Goal: Check status

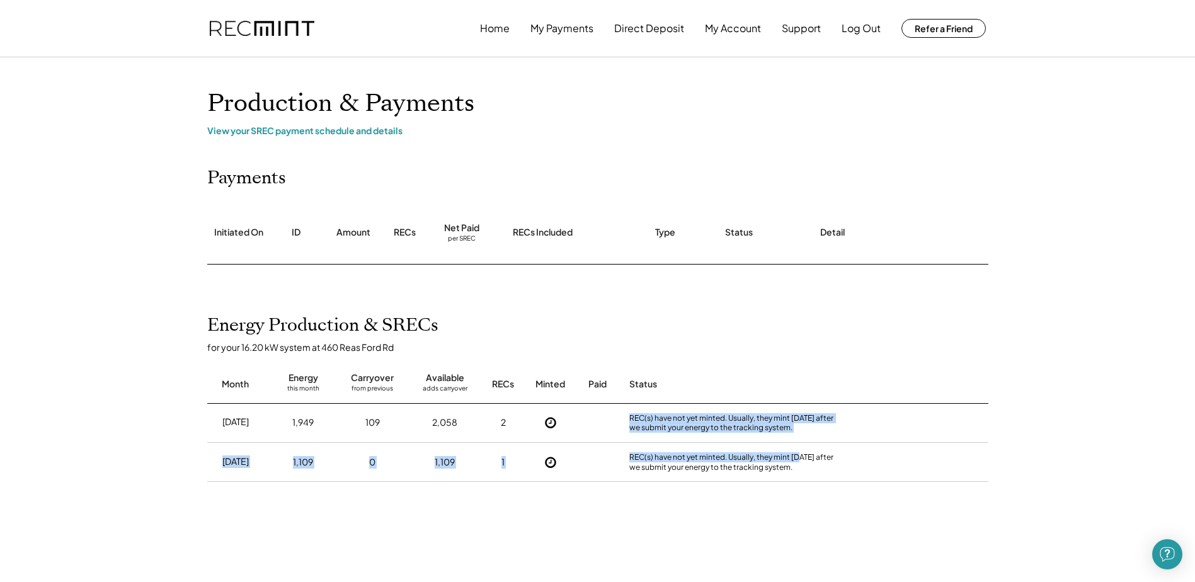
drag, startPoint x: 630, startPoint y: 417, endPoint x: 798, endPoint y: 446, distance: 170.6
click at [798, 446] on div "[DATE] 1,949 109 2,058 2 REC(s) have not yet minted. Usually, they mint [DATE] …" at bounding box center [597, 498] width 781 height 189
drag, startPoint x: 798, startPoint y: 446, endPoint x: 781, endPoint y: 457, distance: 20.4
click at [782, 457] on div "REC(s) have not yet minted. Usually, they mint [DATE] after we submit your ener…" at bounding box center [737, 462] width 214 height 20
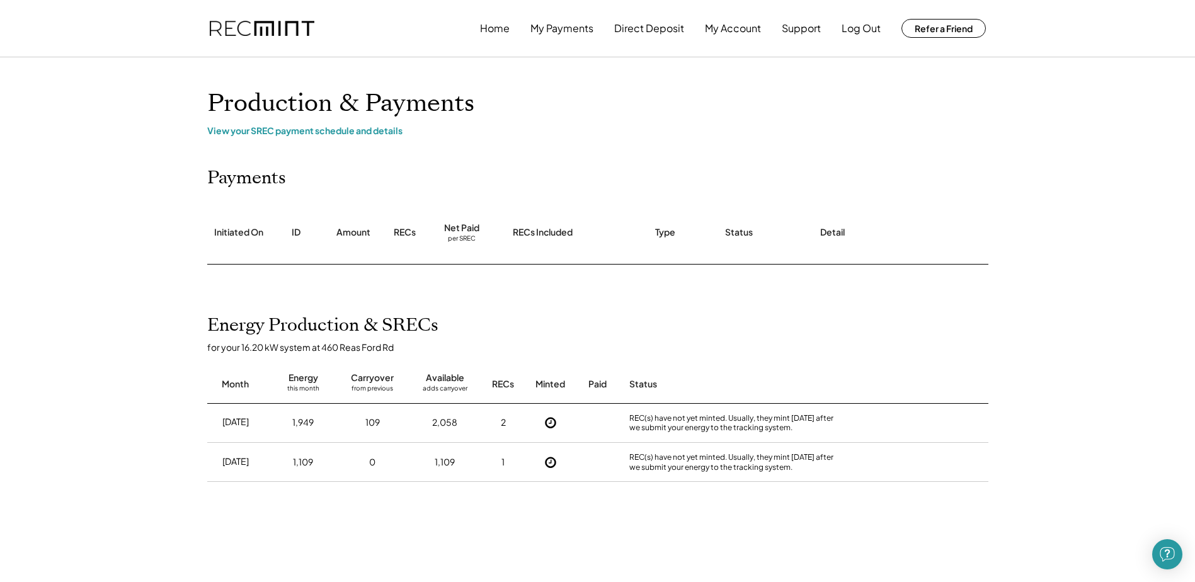
drag, startPoint x: 628, startPoint y: 454, endPoint x: 792, endPoint y: 464, distance: 164.2
click at [792, 464] on div "REC(s) have not yet minted. Usually, they mint [DATE] after we submit your ener…" at bounding box center [736, 462] width 221 height 38
drag, startPoint x: 792, startPoint y: 464, endPoint x: 801, endPoint y: 470, distance: 10.5
click at [794, 466] on div "REC(s) have not yet minted. Usually, they mint [DATE] after we submit your ener…" at bounding box center [737, 462] width 214 height 20
drag, startPoint x: 697, startPoint y: 456, endPoint x: 626, endPoint y: 418, distance: 79.8
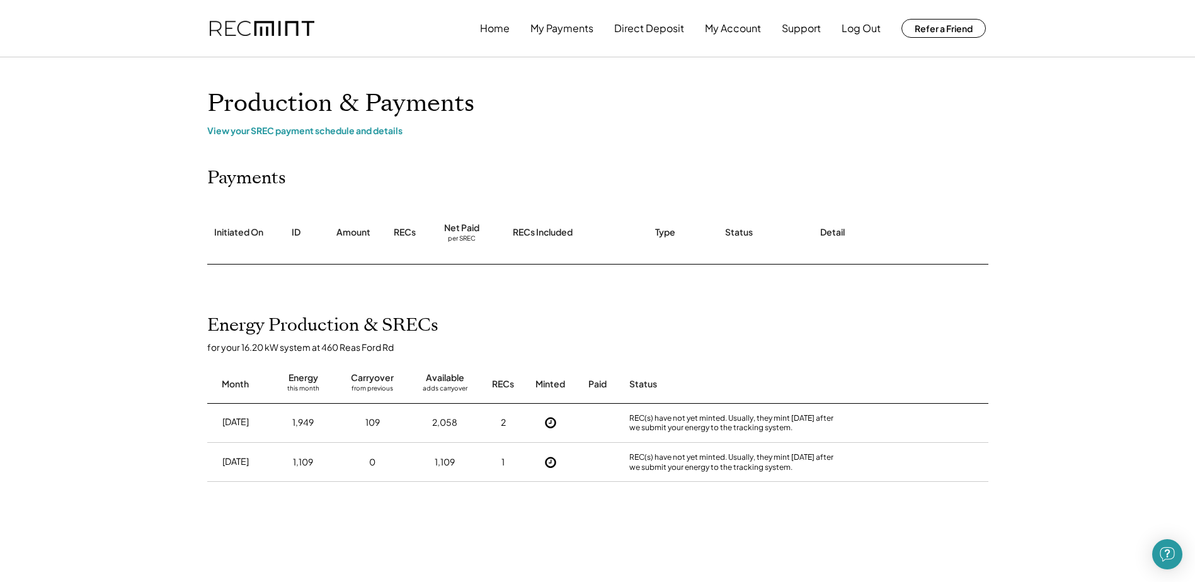
click at [626, 418] on div "[DATE] 1,949 109 2,058 2 REC(s) have not yet minted. Usually, they mint [DATE] …" at bounding box center [597, 498] width 781 height 189
click at [626, 418] on div "REC(s) have not yet minted. Usually, they mint [DATE] after we submit your ener…" at bounding box center [736, 423] width 221 height 38
drag, startPoint x: 716, startPoint y: 431, endPoint x: 788, endPoint y: 439, distance: 72.9
click at [788, 439] on div "REC(s) have not yet minted. Usually, they mint [DATE] after we submit your ener…" at bounding box center [736, 423] width 221 height 38
click at [790, 439] on div "REC(s) have not yet minted. Usually, they mint [DATE] after we submit your ener…" at bounding box center [736, 423] width 221 height 38
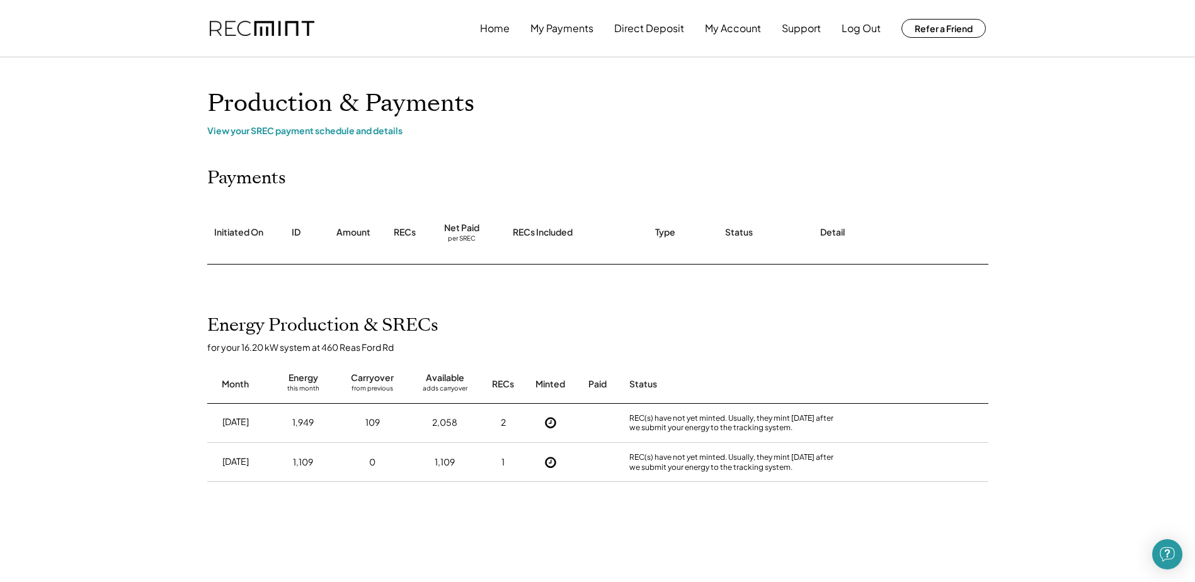
drag, startPoint x: 812, startPoint y: 431, endPoint x: 621, endPoint y: 416, distance: 190.9
click at [621, 416] on div "[DATE] 1,949 109 2,058 2 REC(s) have not yet minted. Usually, they mint [DATE] …" at bounding box center [597, 423] width 781 height 39
drag, startPoint x: 621, startPoint y: 416, endPoint x: 660, endPoint y: 432, distance: 41.8
click at [677, 432] on div "REC(s) have not yet minted. Usually, they mint [DATE] after we submit your ener…" at bounding box center [737, 423] width 214 height 20
click at [627, 419] on div "REC(s) have not yet minted. Usually, they mint [DATE] after we submit your ener…" at bounding box center [736, 423] width 221 height 38
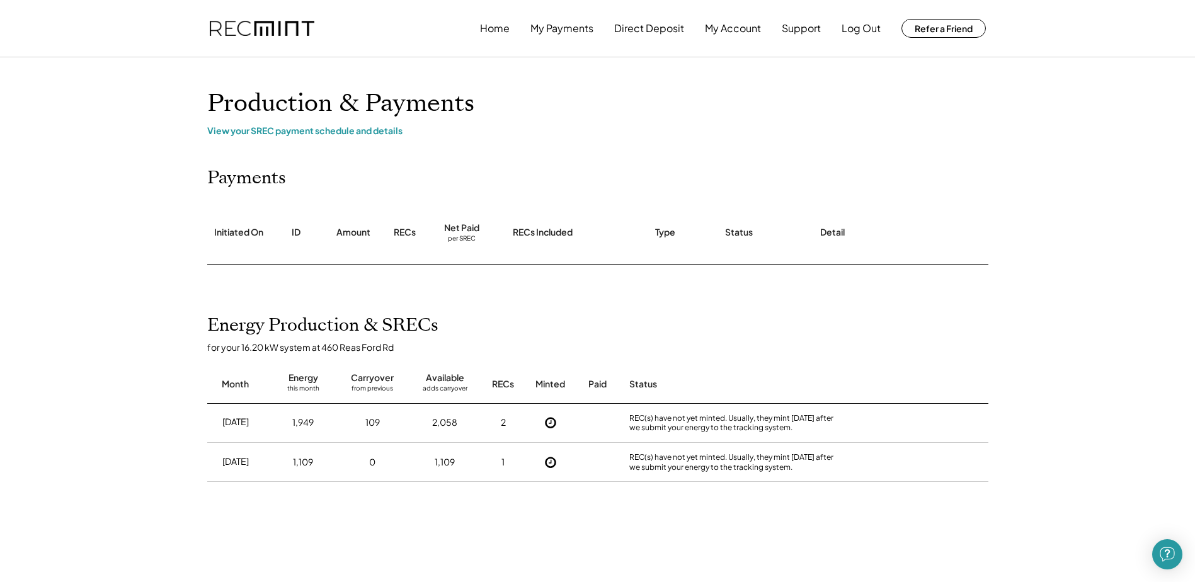
drag, startPoint x: 677, startPoint y: 422, endPoint x: 825, endPoint y: 438, distance: 148.4
click at [825, 438] on div "REC(s) have not yet minted. Usually, they mint [DATE] after we submit your ener…" at bounding box center [736, 423] width 221 height 38
drag, startPoint x: 809, startPoint y: 471, endPoint x: 625, endPoint y: 448, distance: 185.5
click at [625, 448] on div "[DATE] 1,109 0 1,109 1 REC(s) have not yet minted. Usually, they mint [DATE] af…" at bounding box center [597, 462] width 781 height 39
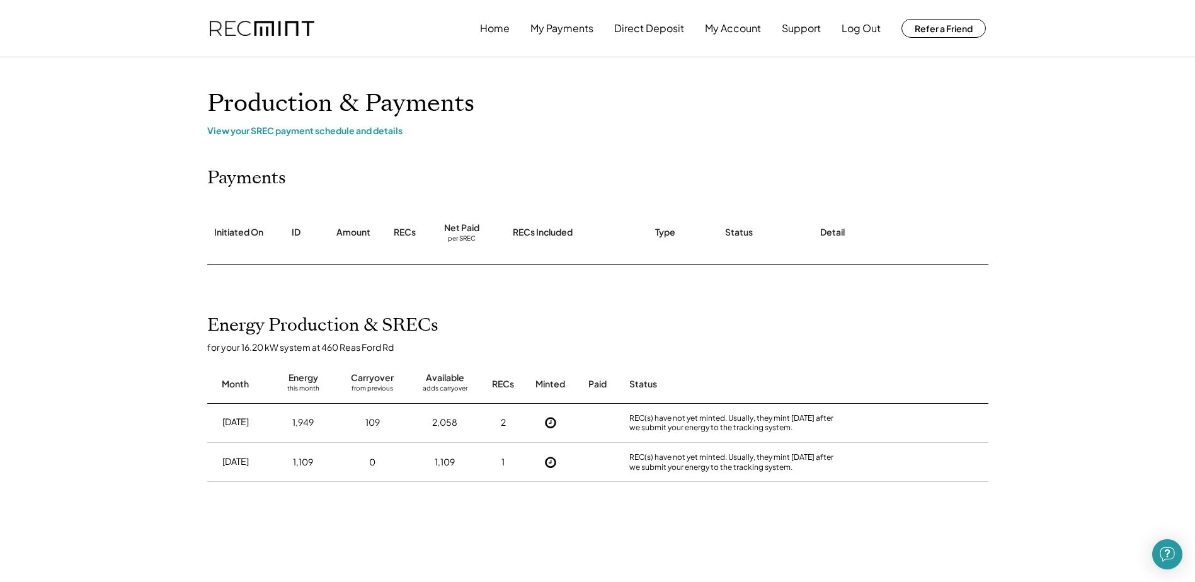
drag, startPoint x: 625, startPoint y: 448, endPoint x: 632, endPoint y: 464, distance: 17.5
click at [632, 464] on div "REC(s) have not yet minted. Usually, they mint [DATE] after we submit your ener…" at bounding box center [737, 462] width 214 height 20
